Goal: Transaction & Acquisition: Purchase product/service

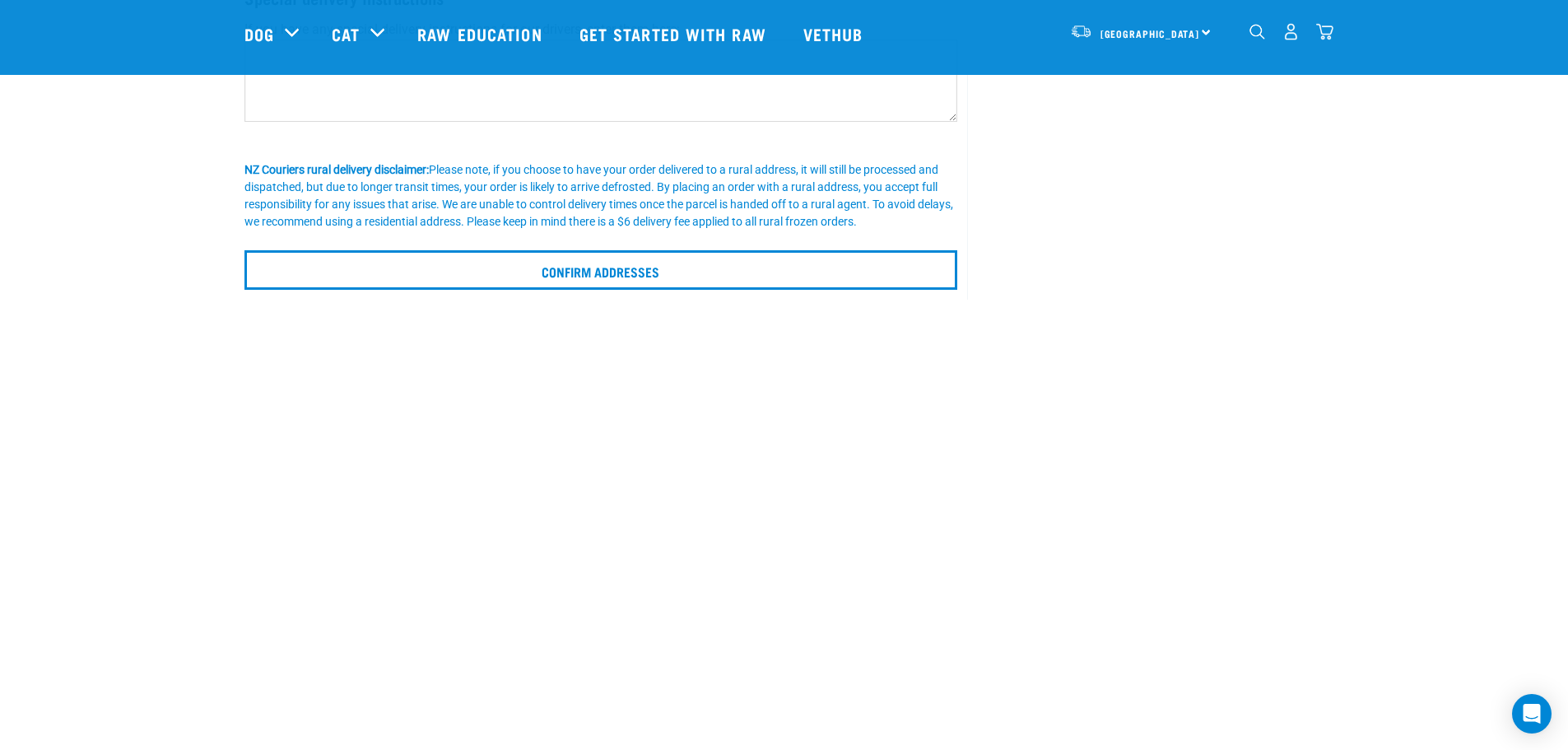
click at [1327, 34] on img "dropdown navigation" at bounding box center [1325, 31] width 18 height 18
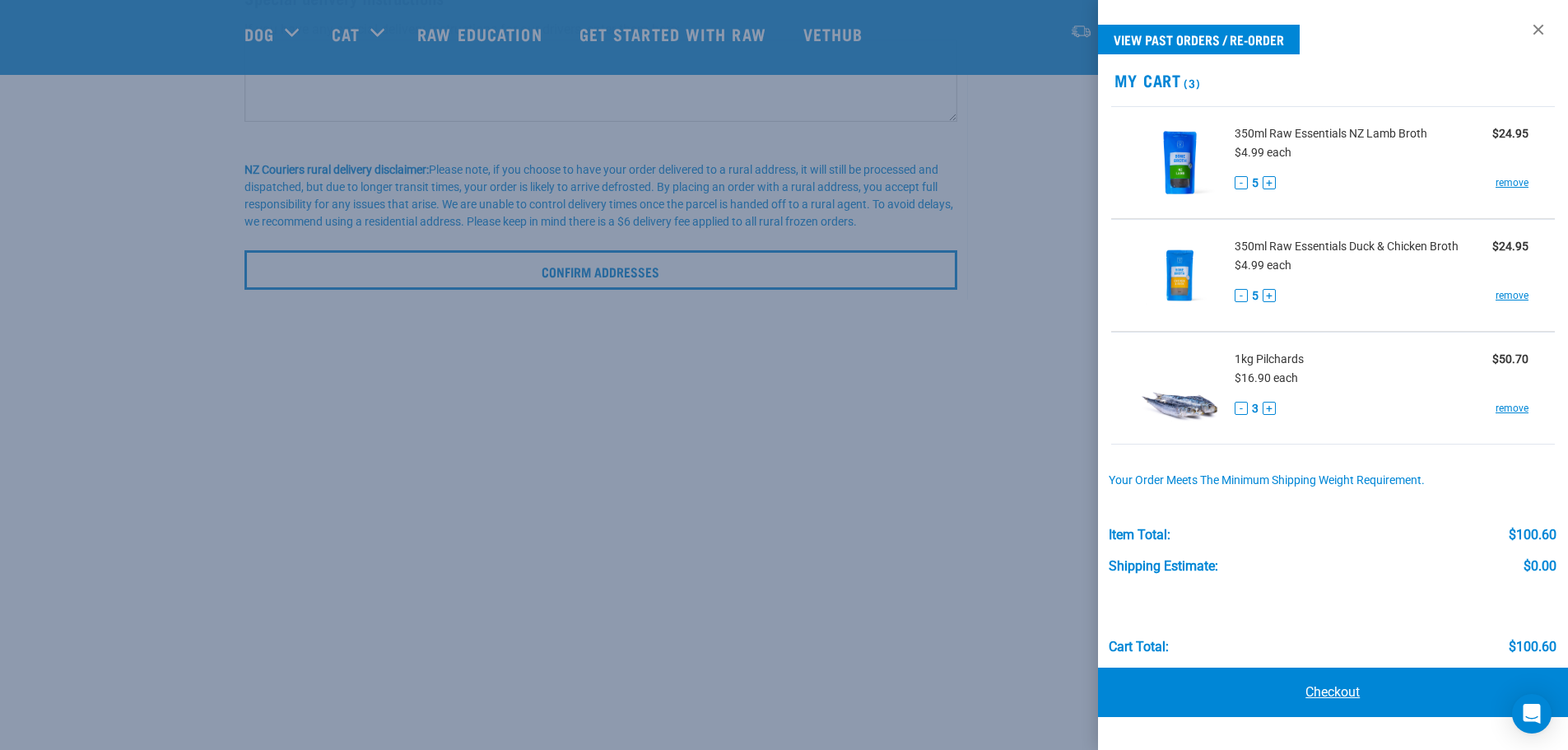
click at [1347, 693] on link "Checkout" at bounding box center [1333, 692] width 471 height 49
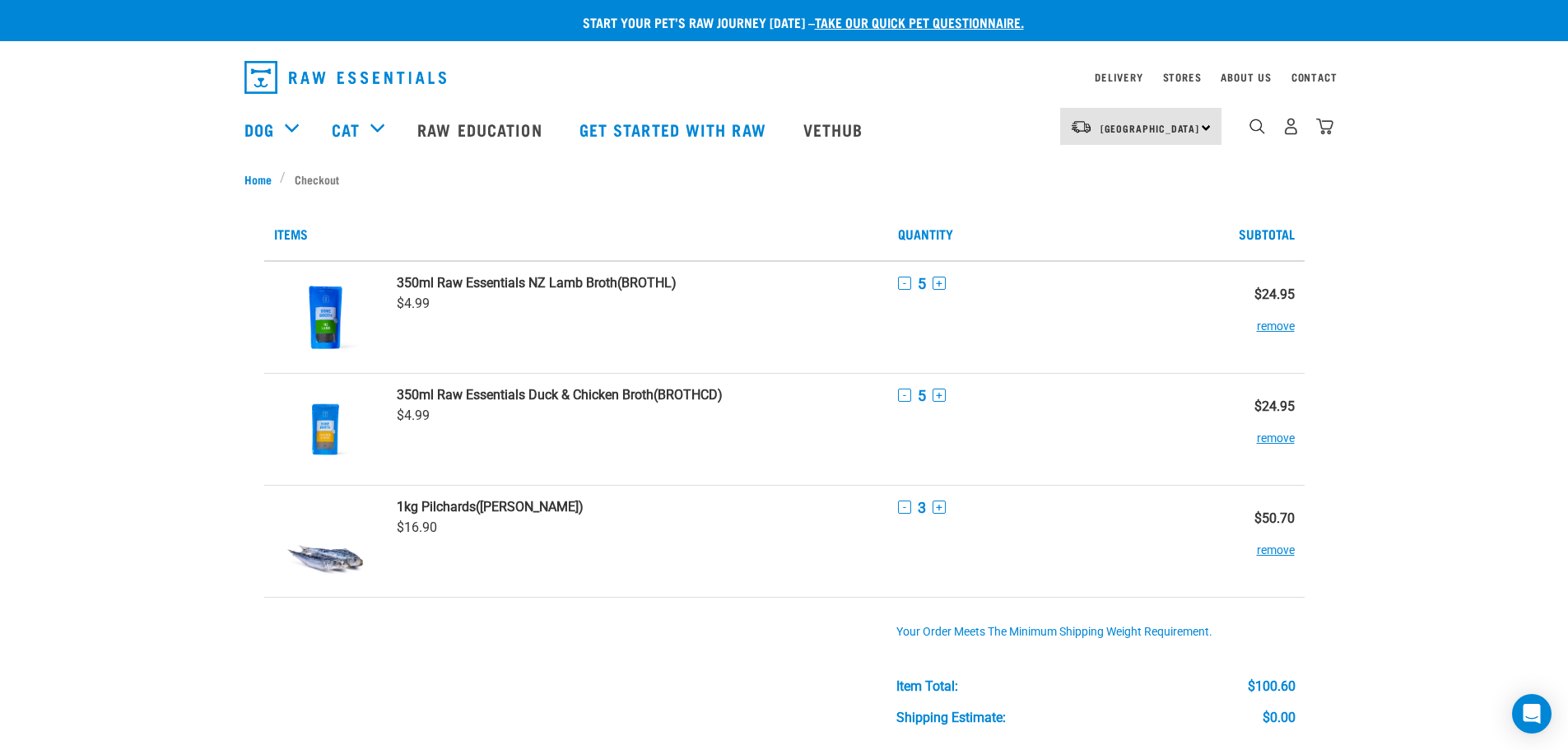
scroll to position [330, 0]
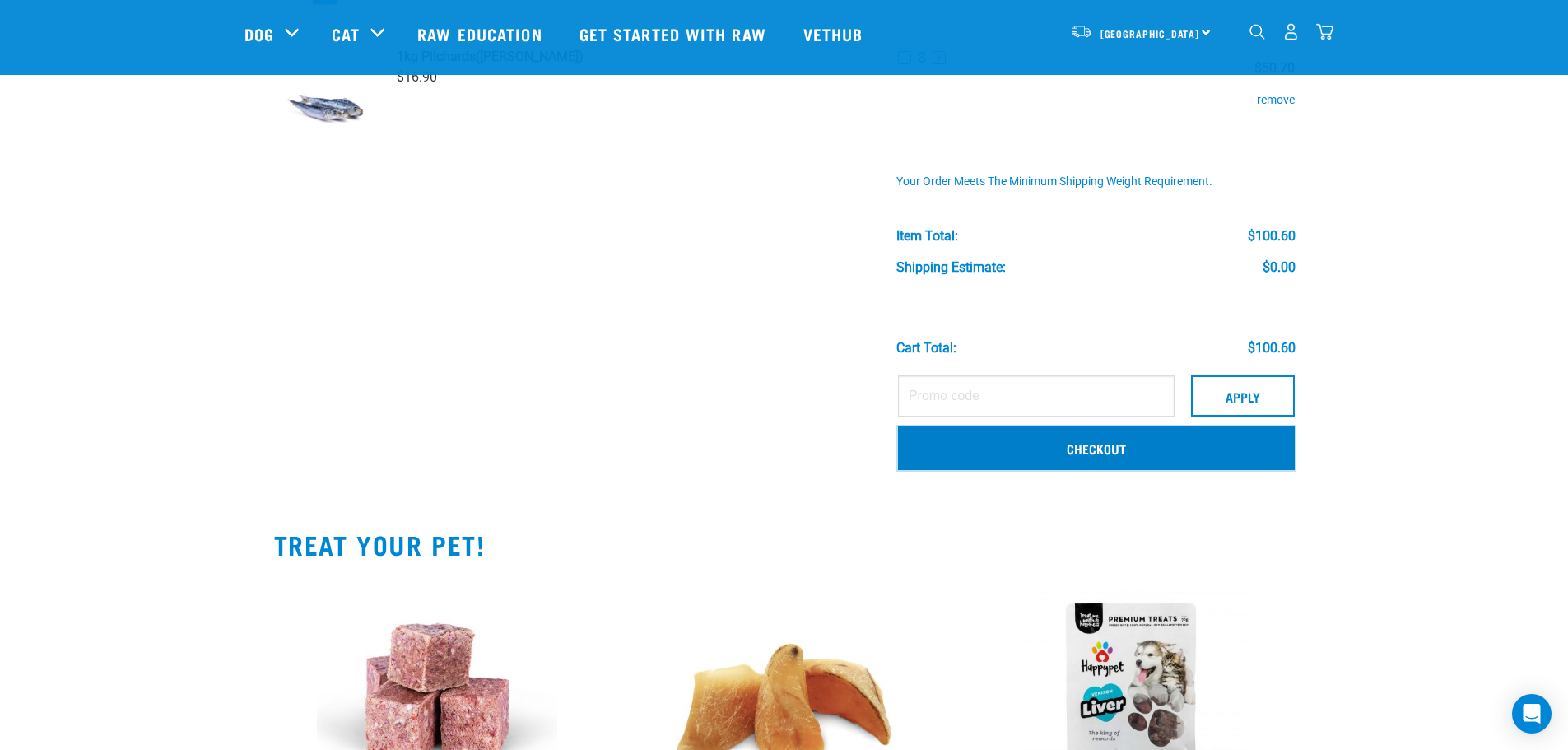
click at [1061, 455] on link "Checkout" at bounding box center [1096, 448] width 397 height 43
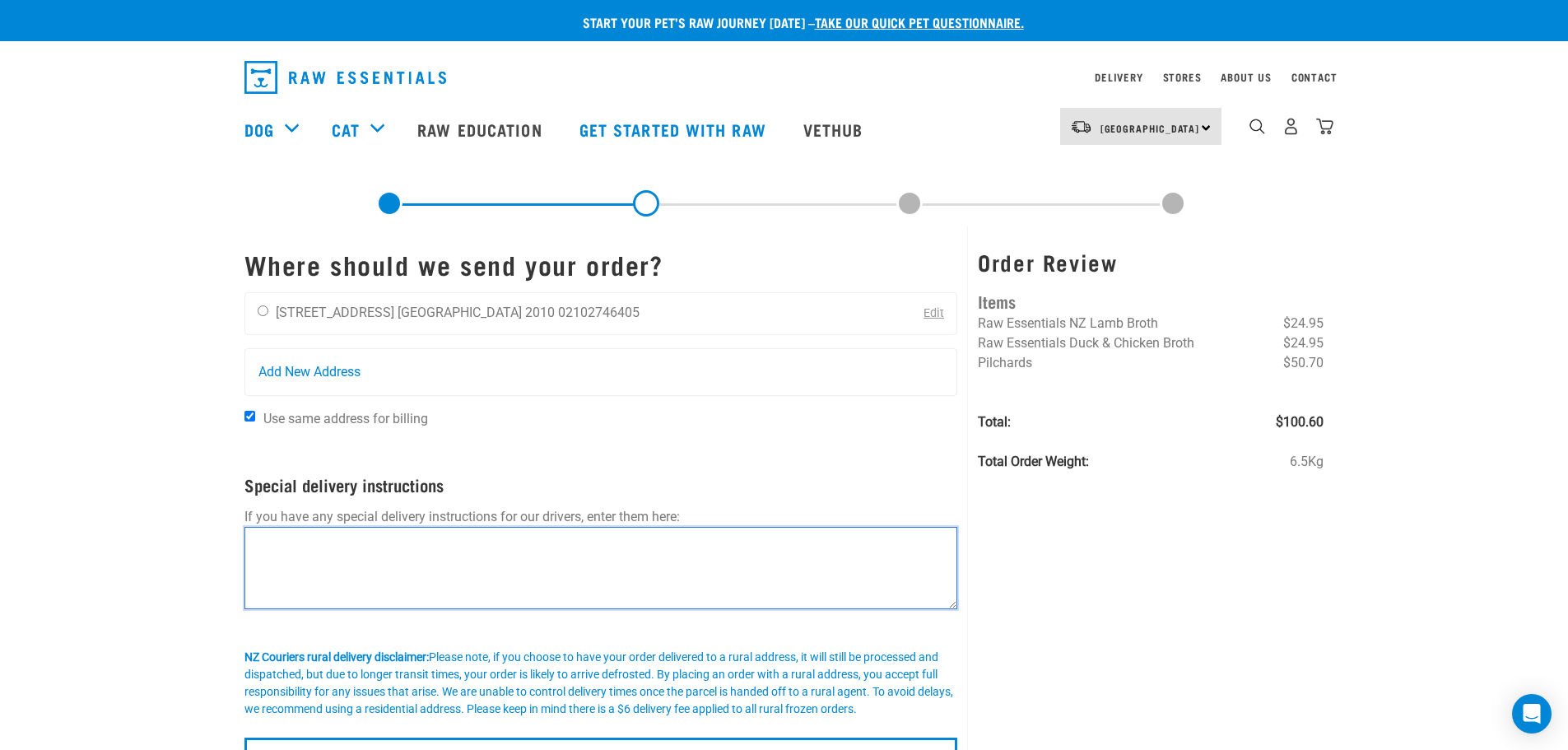
click at [532, 556] on textarea at bounding box center [601, 568] width 714 height 82
